Goal: Navigation & Orientation: Find specific page/section

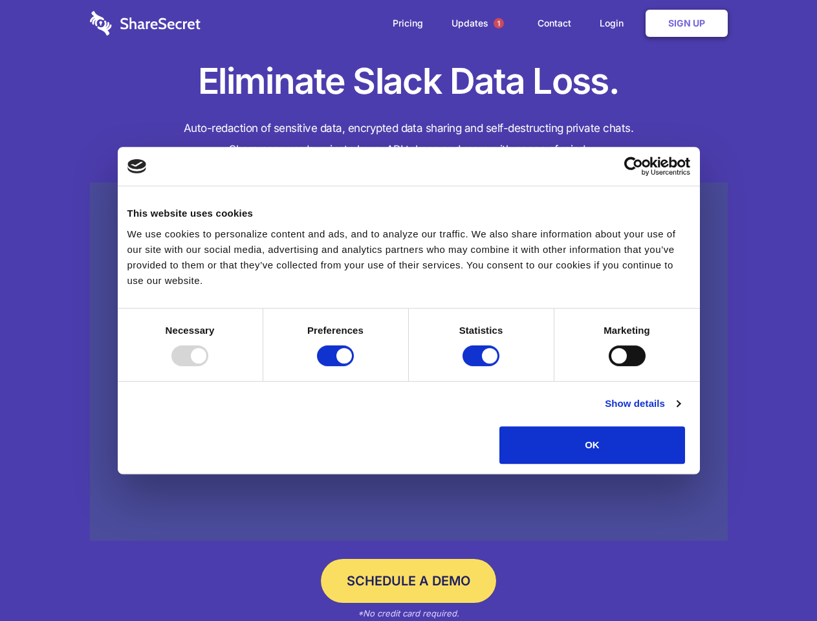
click at [208, 366] on div at bounding box center [189, 355] width 37 height 21
click at [354, 366] on input "Preferences" at bounding box center [335, 355] width 37 height 21
checkbox input "false"
click at [483, 366] on input "Statistics" at bounding box center [481, 355] width 37 height 21
checkbox input "false"
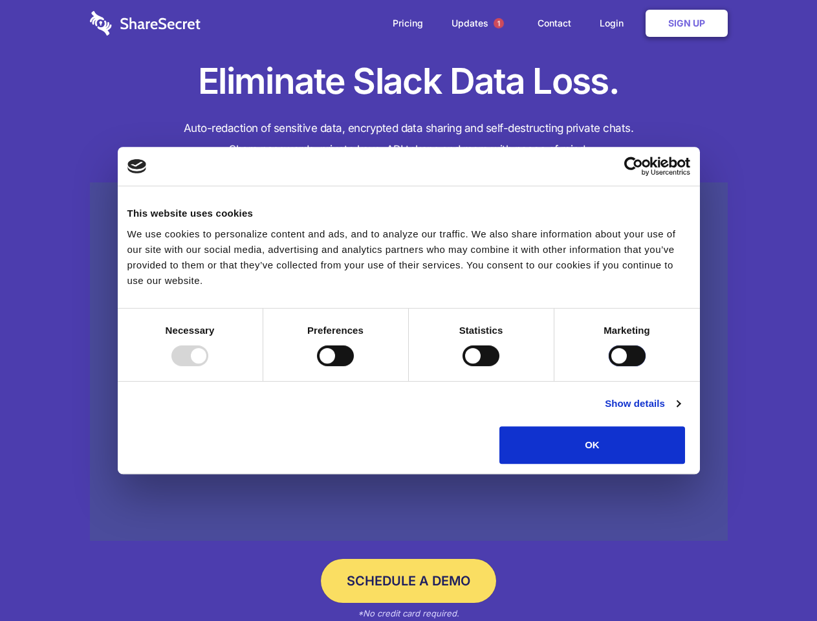
click at [609, 366] on input "Marketing" at bounding box center [627, 355] width 37 height 21
checkbox input "true"
click at [680, 411] on link "Show details" at bounding box center [642, 404] width 75 height 16
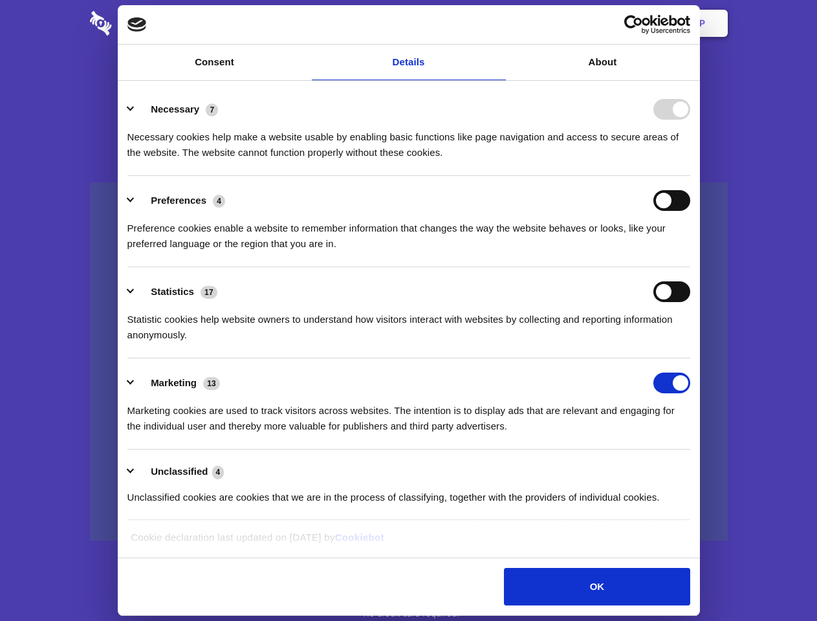
click at [690, 176] on li "Necessary 7 Necessary cookies help make a website usable by enabling basic func…" at bounding box center [408, 130] width 563 height 91
click at [498, 23] on span "1" at bounding box center [499, 23] width 10 height 10
